Goal: Navigation & Orientation: Find specific page/section

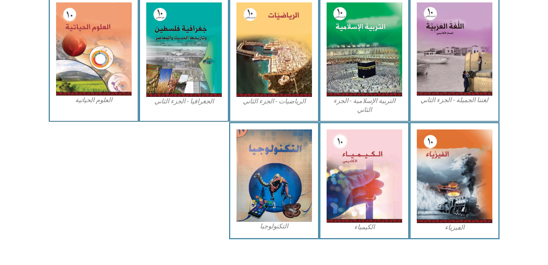
scroll to position [384, 0]
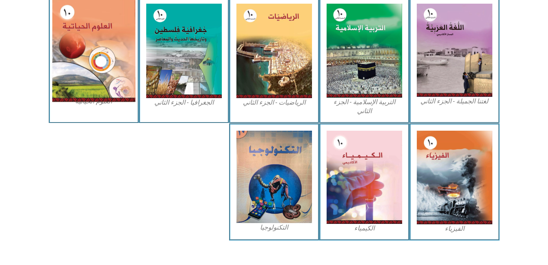
click at [88, 73] on img at bounding box center [93, 50] width 83 height 103
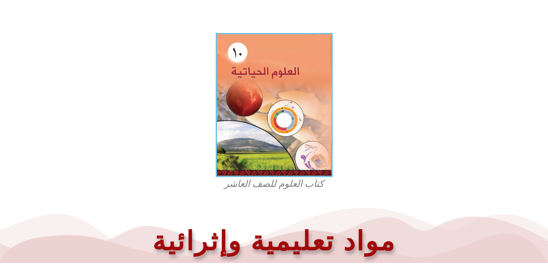
scroll to position [200, 0]
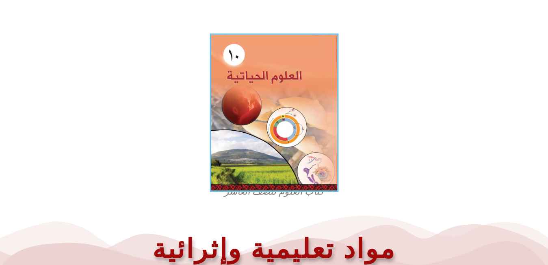
click at [241, 133] on img at bounding box center [274, 112] width 129 height 159
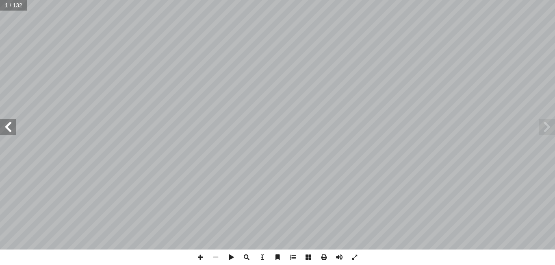
click at [9, 129] on span at bounding box center [8, 127] width 16 height 16
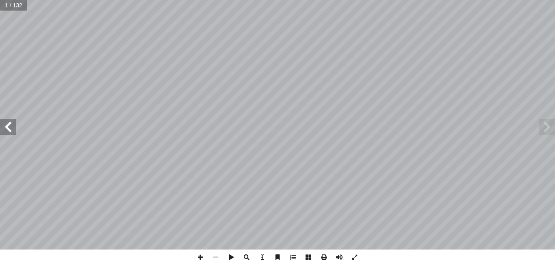
click at [9, 129] on span at bounding box center [8, 127] width 16 height 16
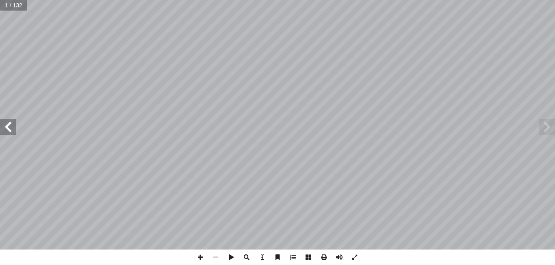
click at [9, 129] on span at bounding box center [8, 127] width 16 height 16
click at [13, 132] on span at bounding box center [8, 127] width 16 height 16
click at [201, 257] on span at bounding box center [200, 256] width 15 height 15
click at [199, 259] on span at bounding box center [200, 256] width 15 height 15
click at [5, 133] on span at bounding box center [8, 127] width 16 height 16
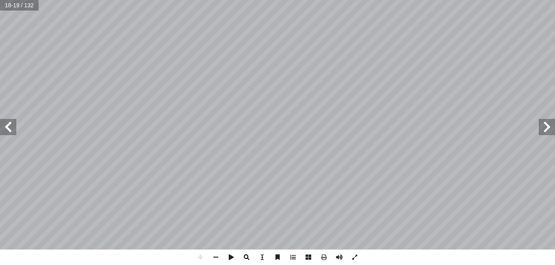
click at [246, 261] on span at bounding box center [246, 256] width 15 height 15
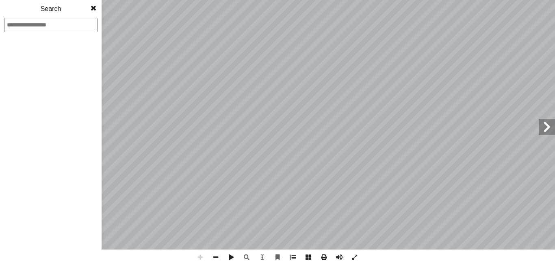
click at [548, 132] on span at bounding box center [547, 127] width 16 height 16
click at [452, 74] on html "الصفحة الرئيسية الصف الأول الصف الثاني الصف الثالث الصف الرابع الصف الخامس الصف…" at bounding box center [277, 37] width 555 height 74
click at [94, 10] on span at bounding box center [93, 8] width 15 height 16
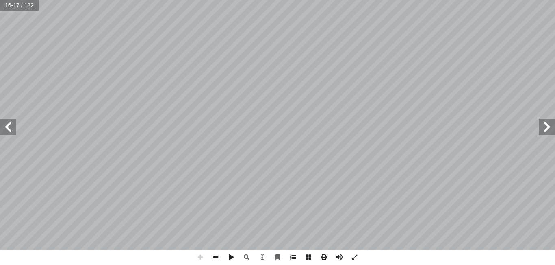
click at [12, 130] on span at bounding box center [8, 127] width 16 height 16
click at [219, 255] on span at bounding box center [215, 256] width 15 height 15
click at [204, 257] on span at bounding box center [200, 256] width 15 height 15
